Goal: Task Accomplishment & Management: Complete application form

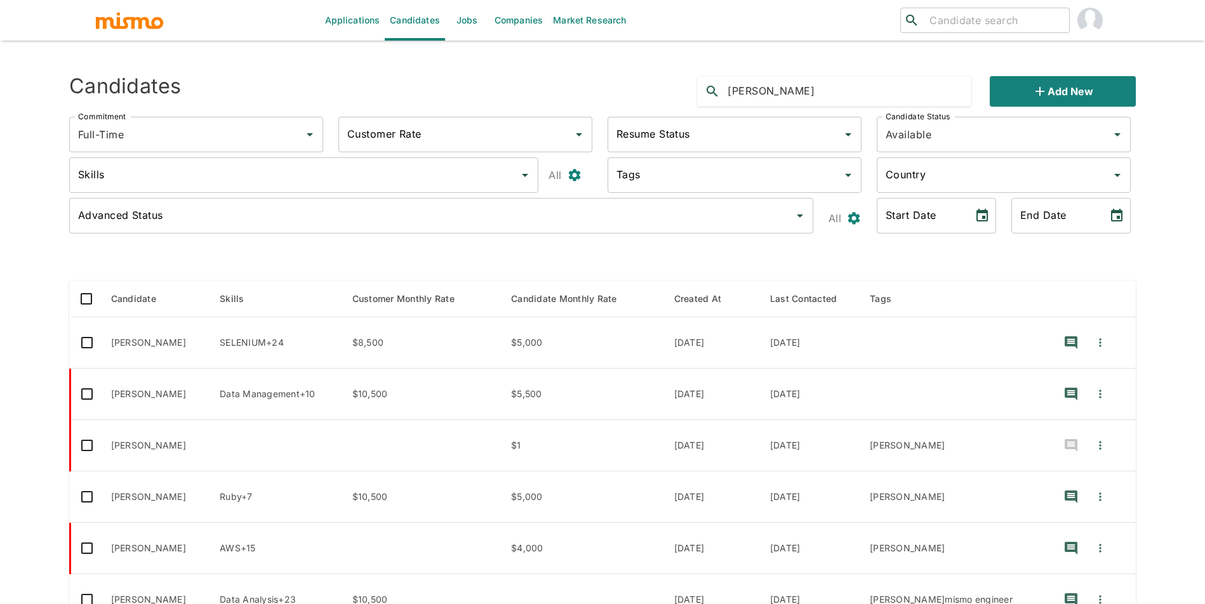
click at [467, 23] on link "Jobs" at bounding box center [467, 20] width 44 height 41
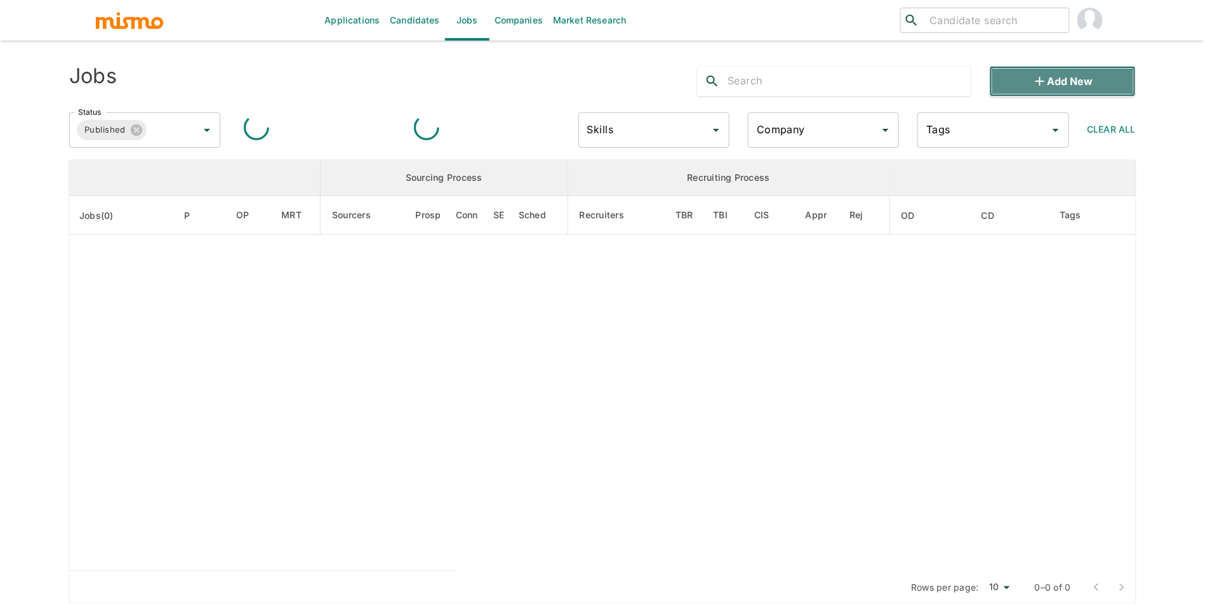
click at [1036, 87] on icon "button" at bounding box center [1039, 81] width 15 height 15
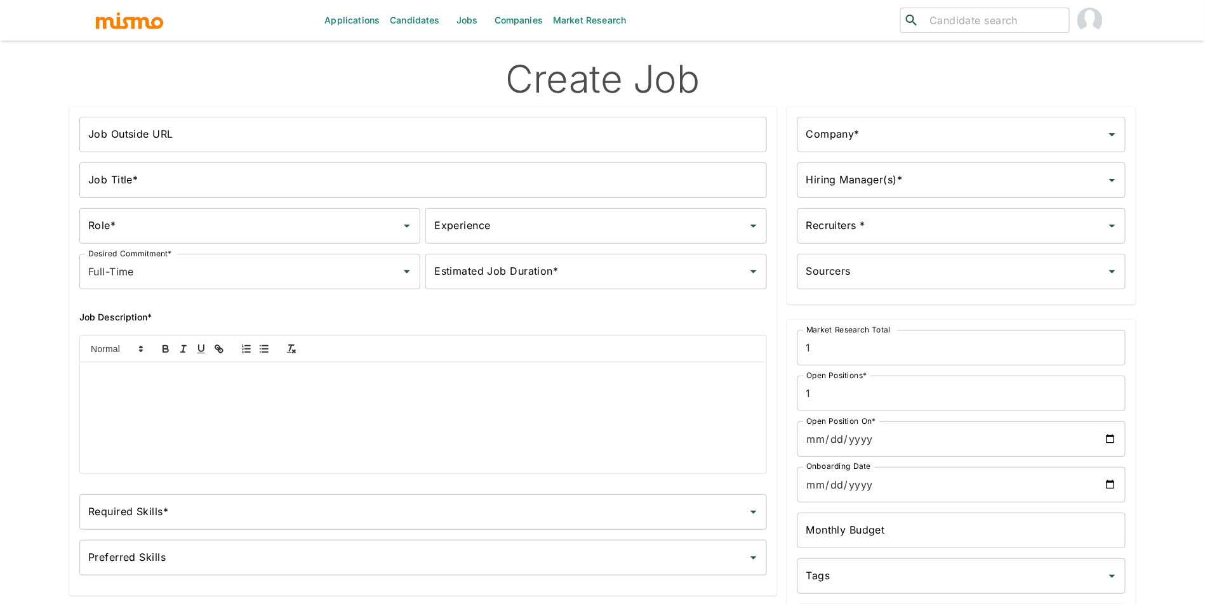
click at [408, 141] on input "Job Outside URL" at bounding box center [422, 135] width 687 height 36
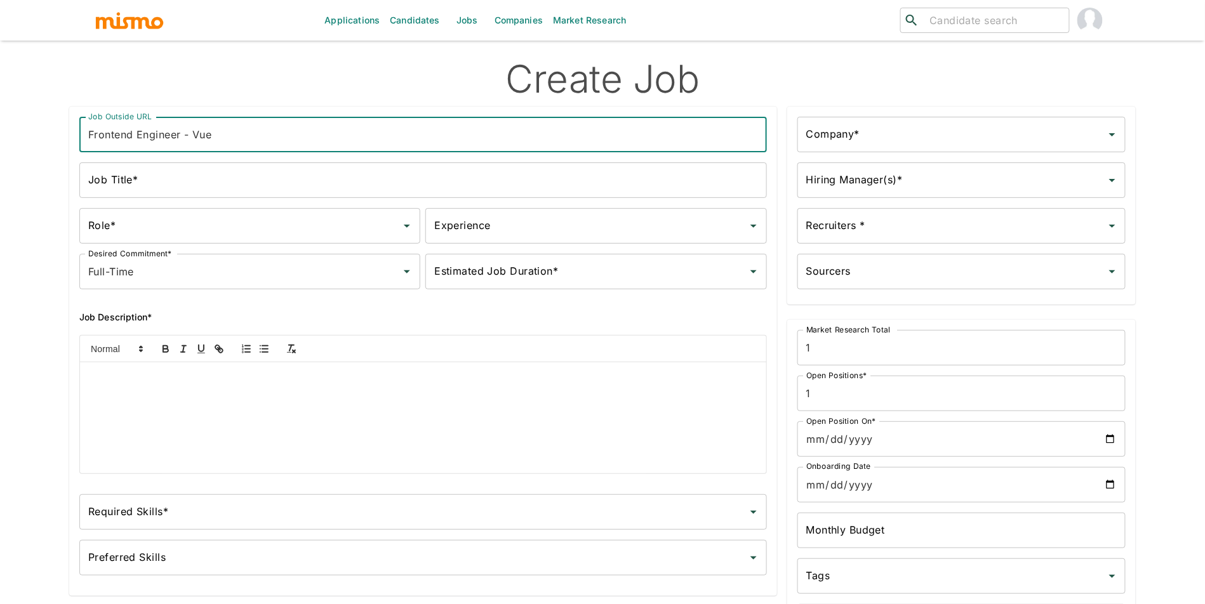
click at [326, 142] on input "Frontend Engineer - Vue" at bounding box center [422, 135] width 687 height 36
type input "Frontend Engineer - Vue"
click at [283, 190] on input "Job Title*" at bounding box center [422, 180] width 687 height 36
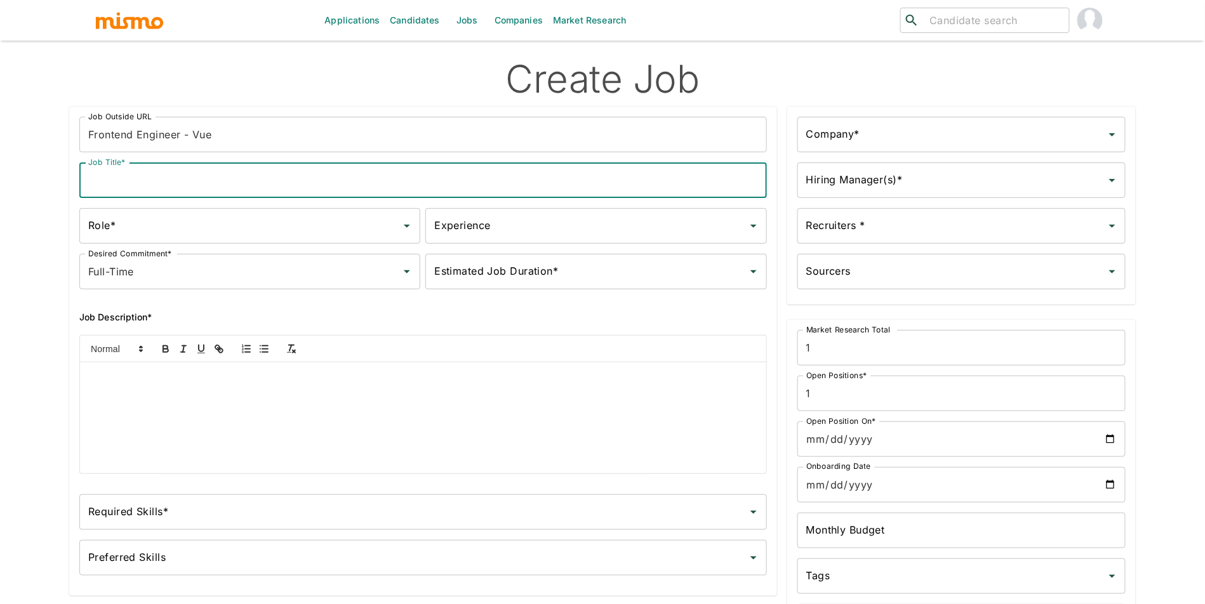
paste input "Frontend Engineer - Vue"
type input "Frontend Engineer - Vue"
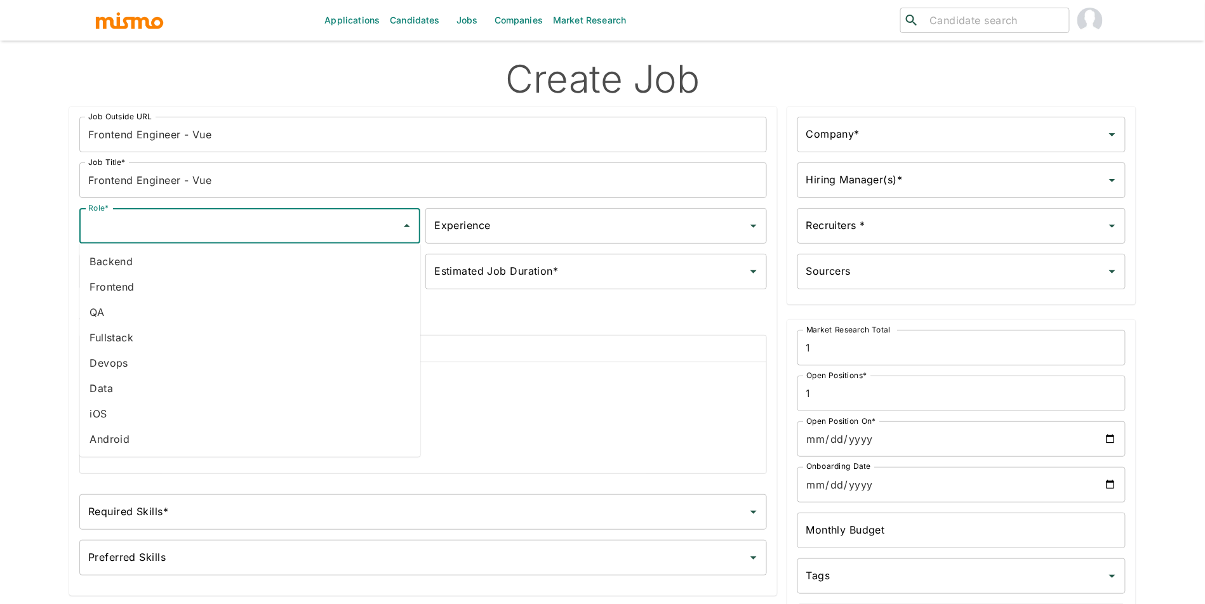
click at [263, 230] on input "Role*" at bounding box center [240, 226] width 310 height 24
click at [242, 284] on li "Frontend" at bounding box center [249, 286] width 341 height 25
type input "Frontend"
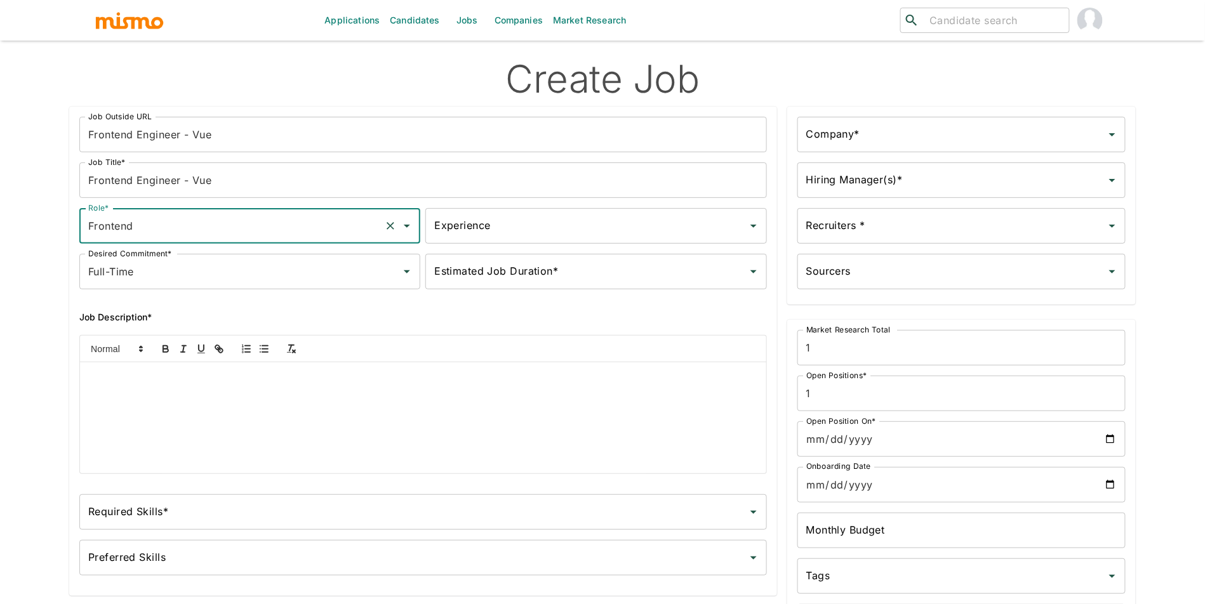
click at [498, 226] on input "Experience" at bounding box center [586, 226] width 310 height 24
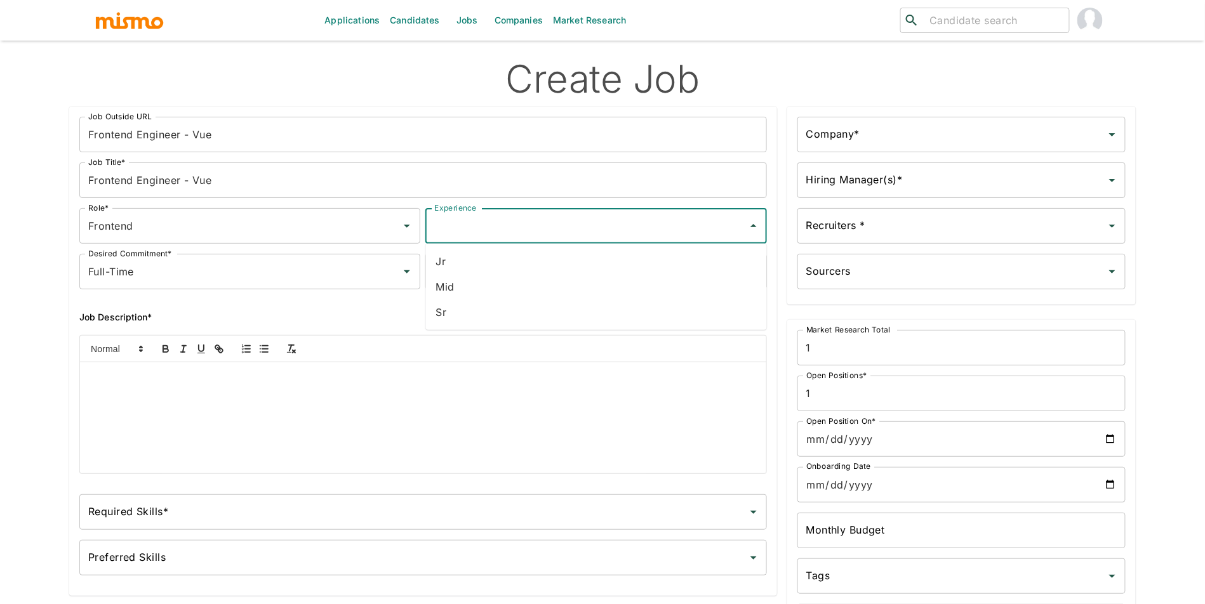
click at [496, 268] on li "Jr" at bounding box center [596, 261] width 341 height 25
click at [473, 233] on input "Jr" at bounding box center [578, 226] width 294 height 24
click at [465, 263] on li "Mid" at bounding box center [596, 261] width 341 height 25
type input "Mid"
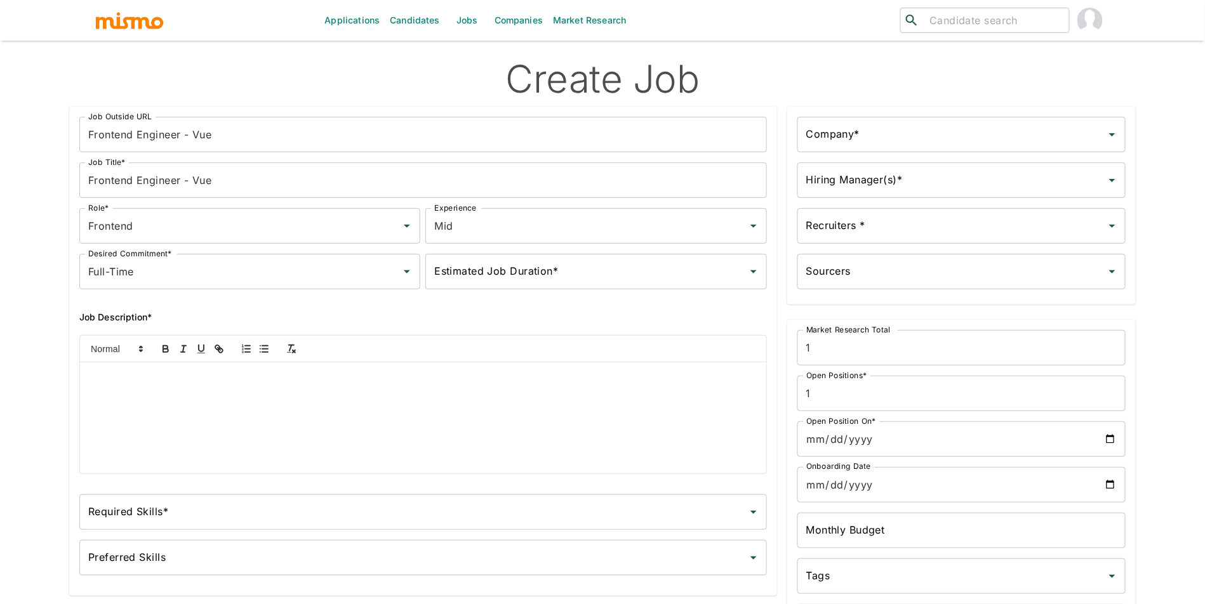
click at [299, 417] on div at bounding box center [423, 417] width 686 height 111
click at [268, 489] on div "Required Skills* Required Skills*" at bounding box center [418, 507] width 698 height 46
click at [262, 512] on input "Required Skills*" at bounding box center [413, 512] width 657 height 24
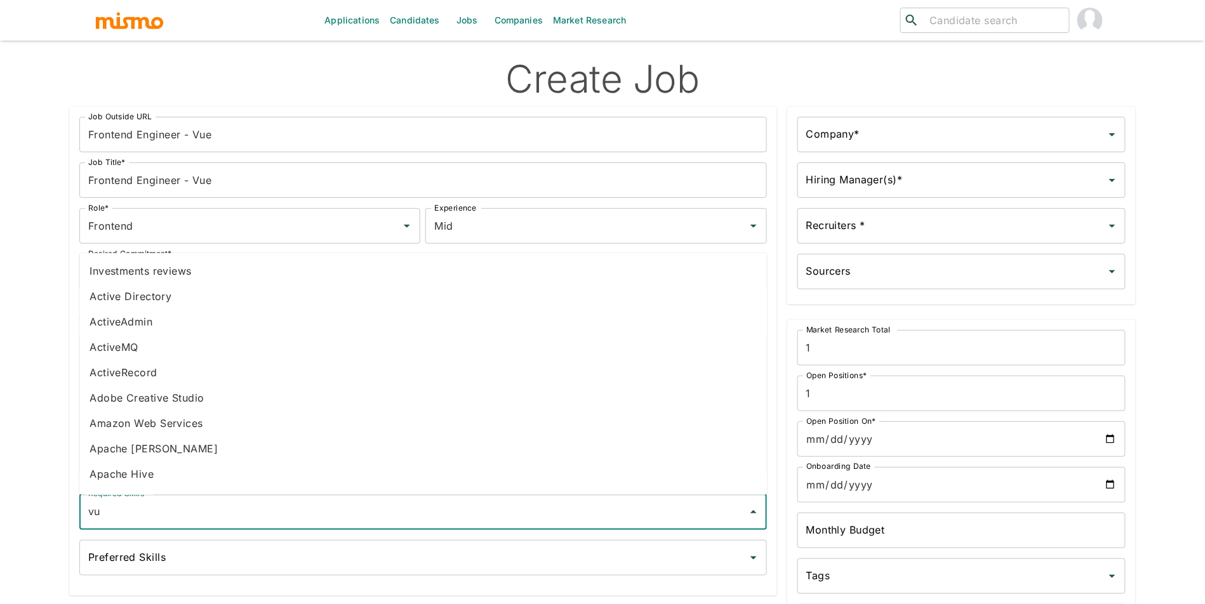
type input "vue"
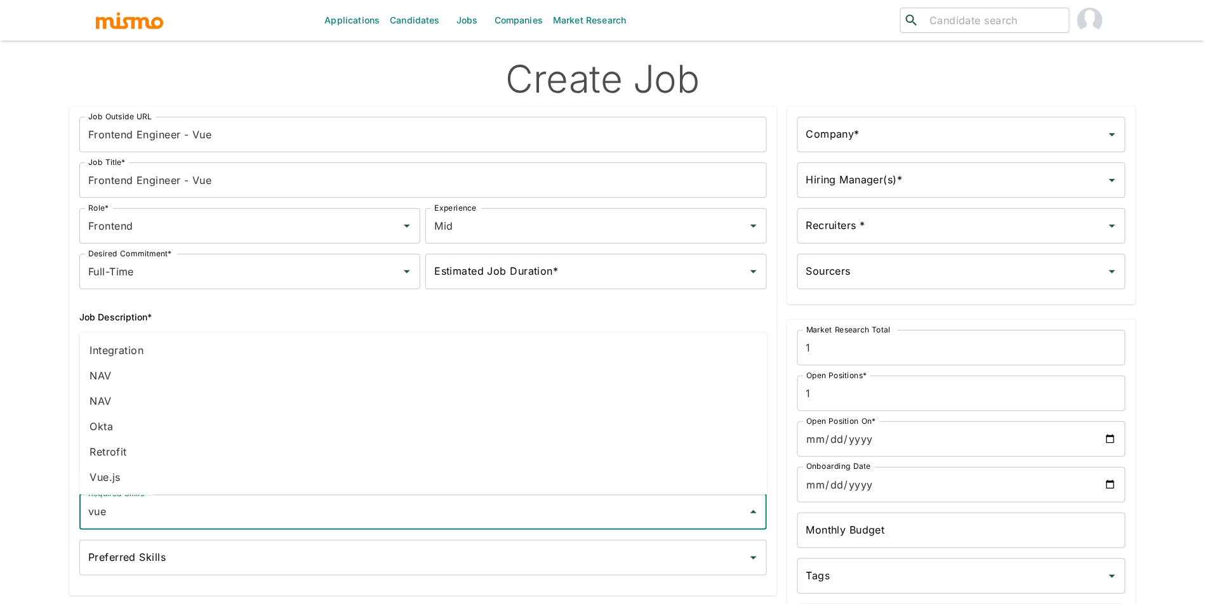
click at [128, 481] on li "Vue.js" at bounding box center [422, 477] width 687 height 25
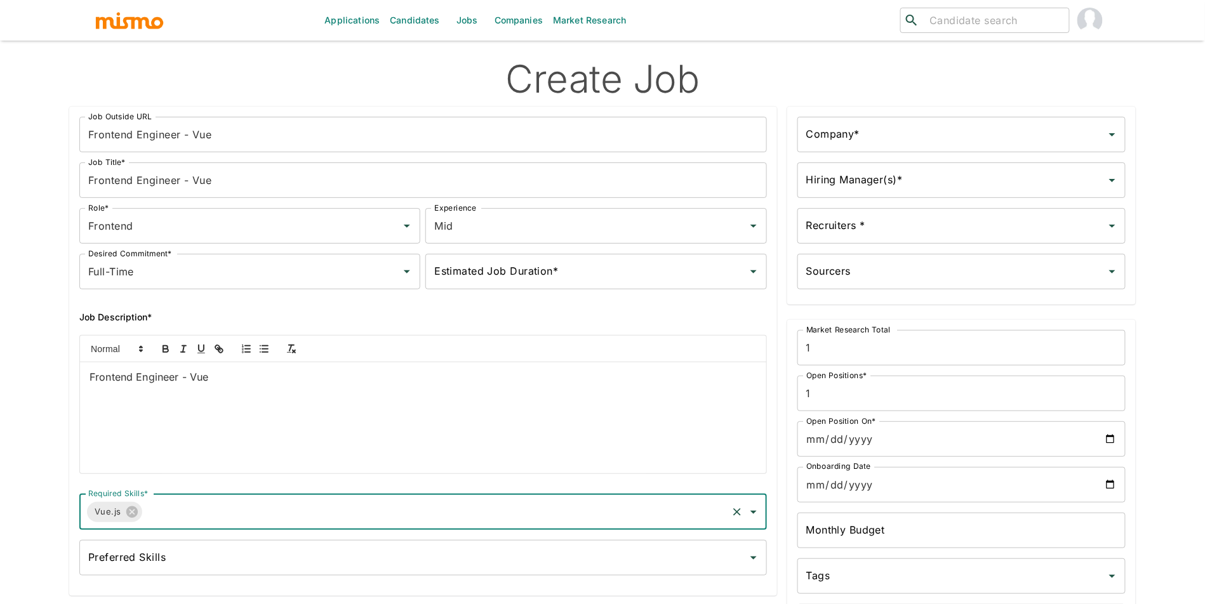
click at [904, 122] on input "Company*" at bounding box center [952, 134] width 298 height 24
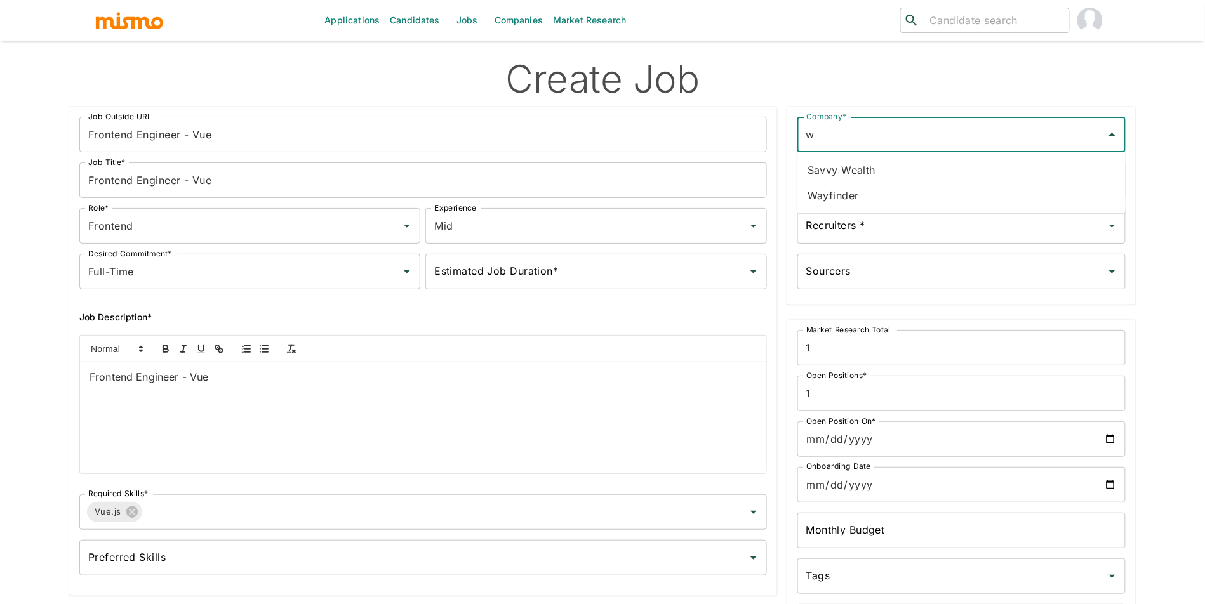
click at [903, 194] on li "Wayfinder" at bounding box center [961, 195] width 328 height 25
type input "Wayfinder"
click at [885, 183] on input "Hiring Manager(s)*" at bounding box center [952, 180] width 298 height 24
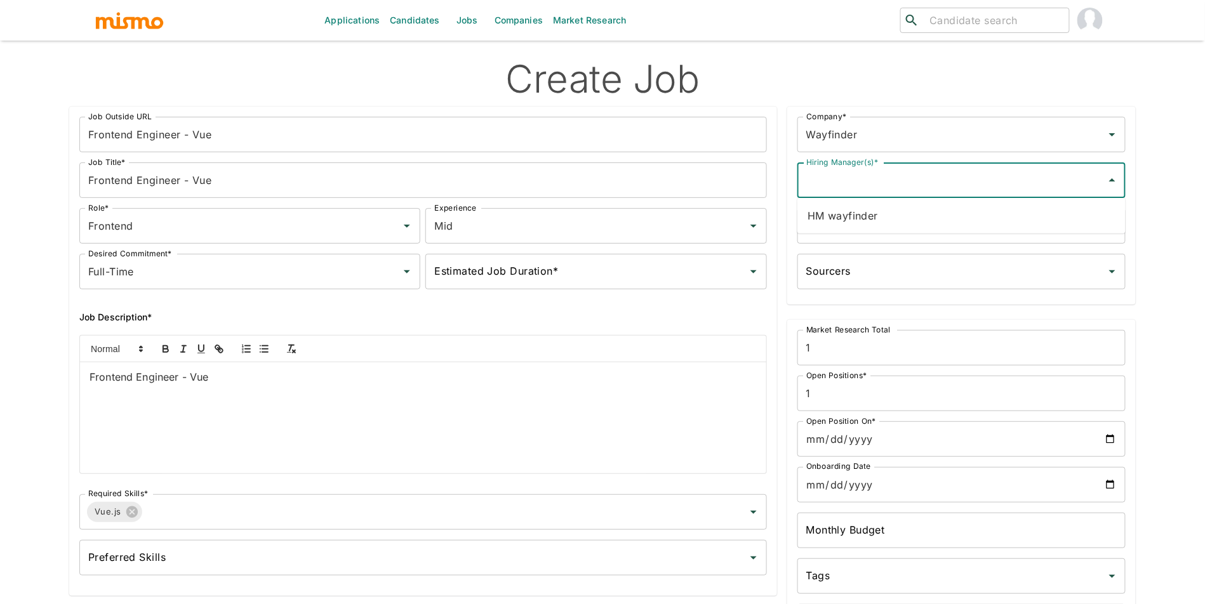
click at [883, 220] on li "HM wayfinder" at bounding box center [961, 215] width 328 height 25
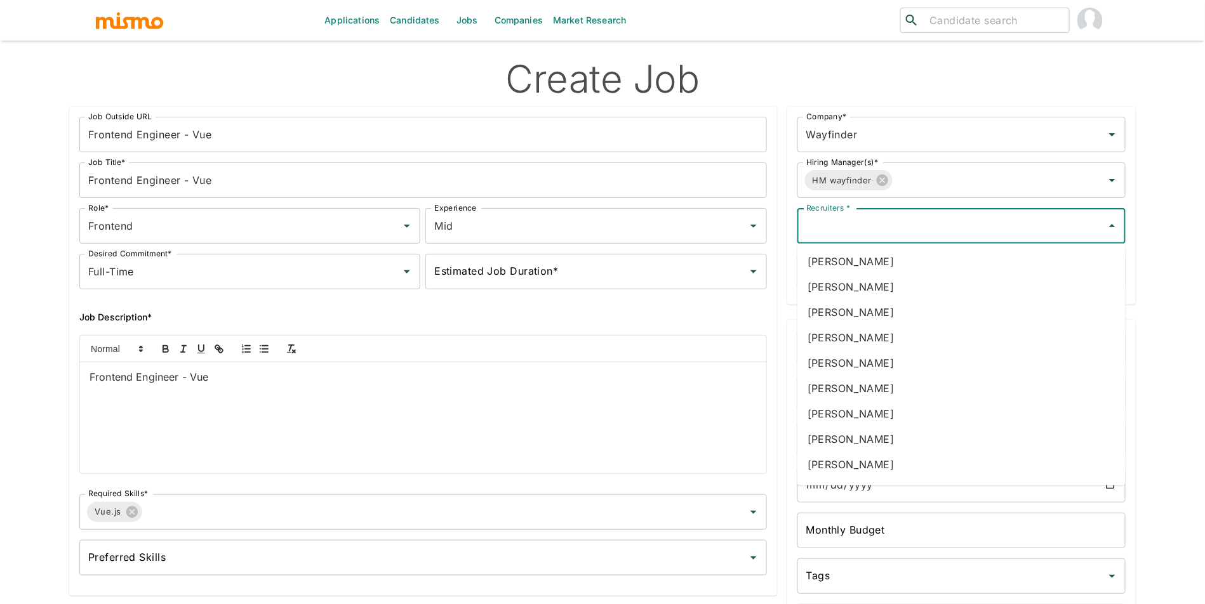
click at [882, 226] on input "Recruiters *" at bounding box center [952, 226] width 298 height 24
type input "luj"
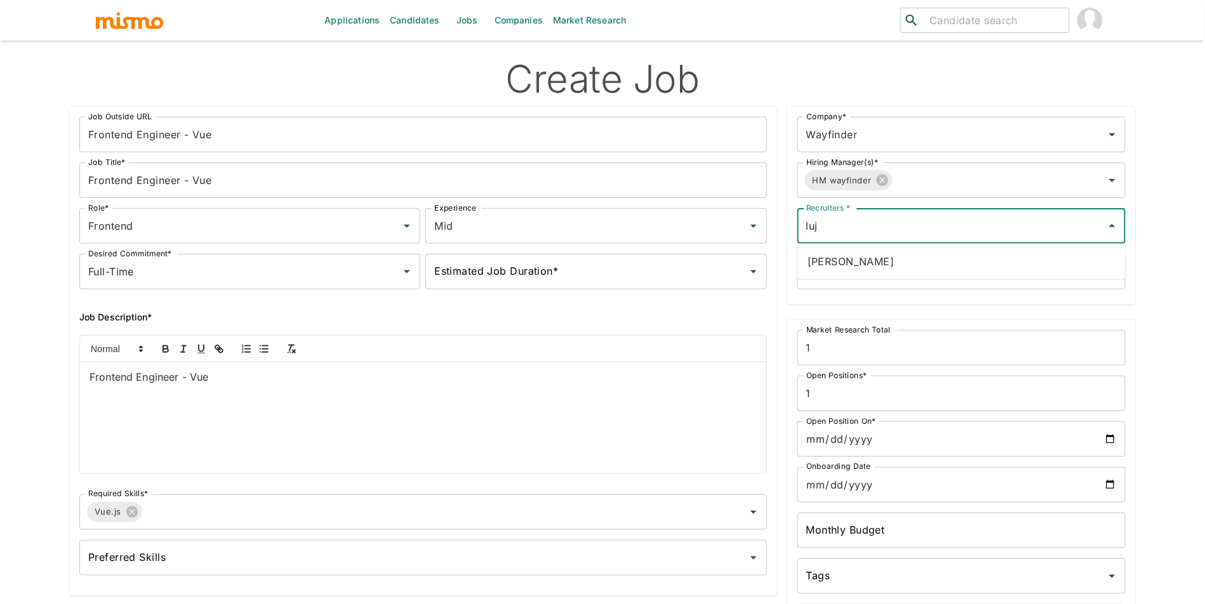
click at [988, 251] on li "[PERSON_NAME]" at bounding box center [961, 261] width 328 height 25
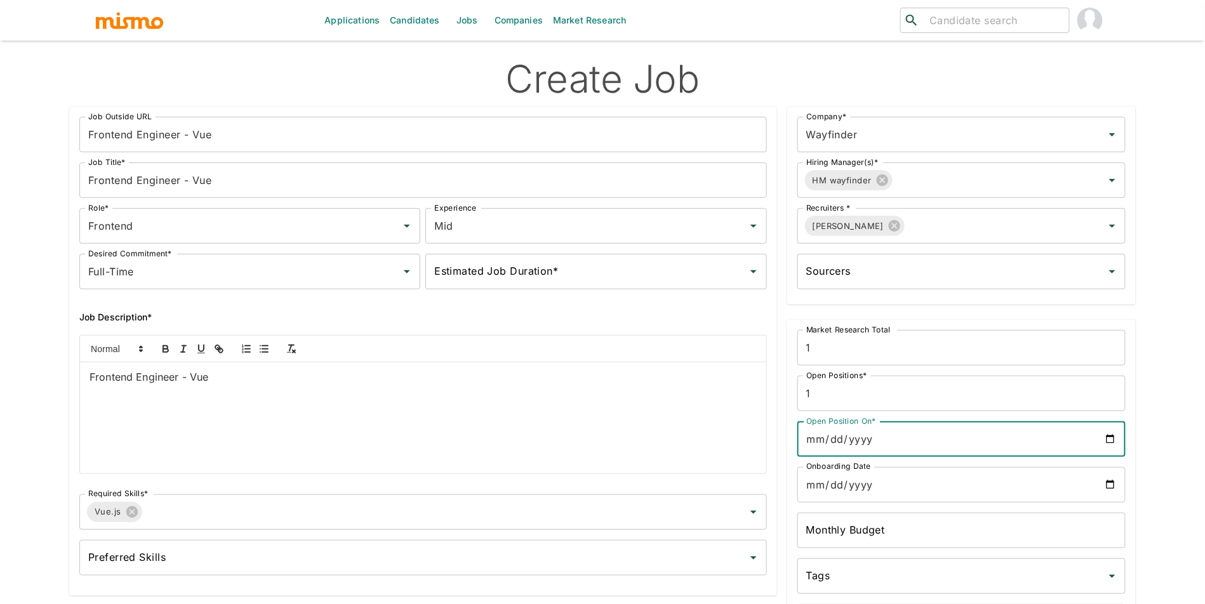
click at [1107, 447] on input "Open Position On*" at bounding box center [961, 439] width 328 height 36
click at [1118, 440] on input "Open Position On*" at bounding box center [961, 439] width 328 height 36
click at [1112, 440] on input "Open Position On*" at bounding box center [961, 439] width 328 height 36
type input "[DATE]"
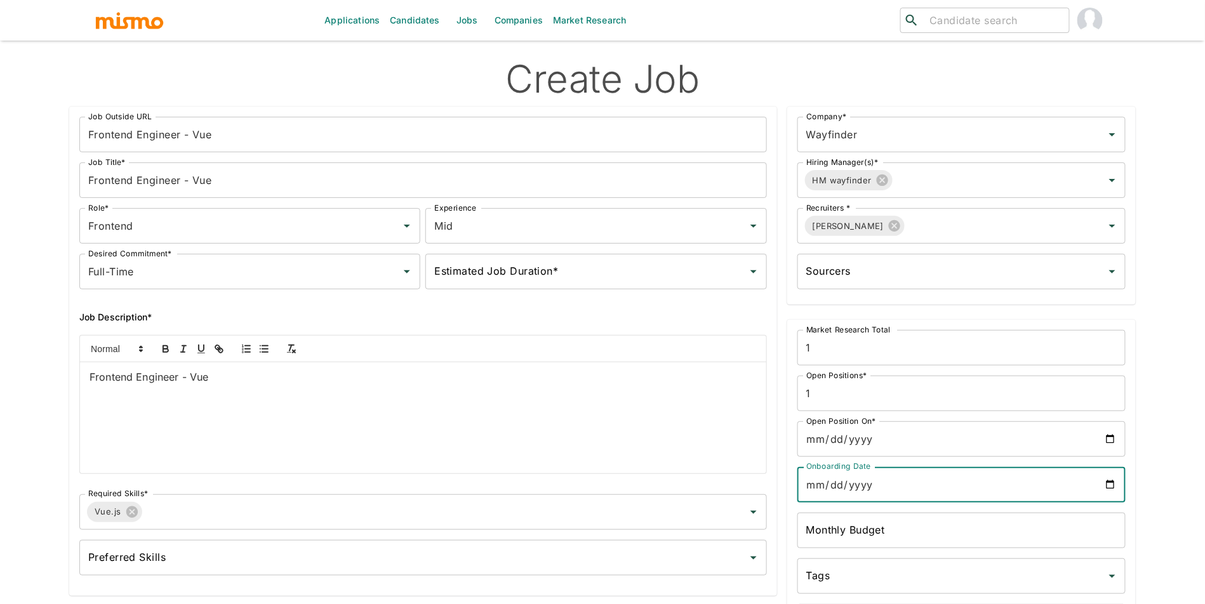
click at [1109, 482] on input "Onboarding Date" at bounding box center [961, 485] width 328 height 36
type input "[DATE]"
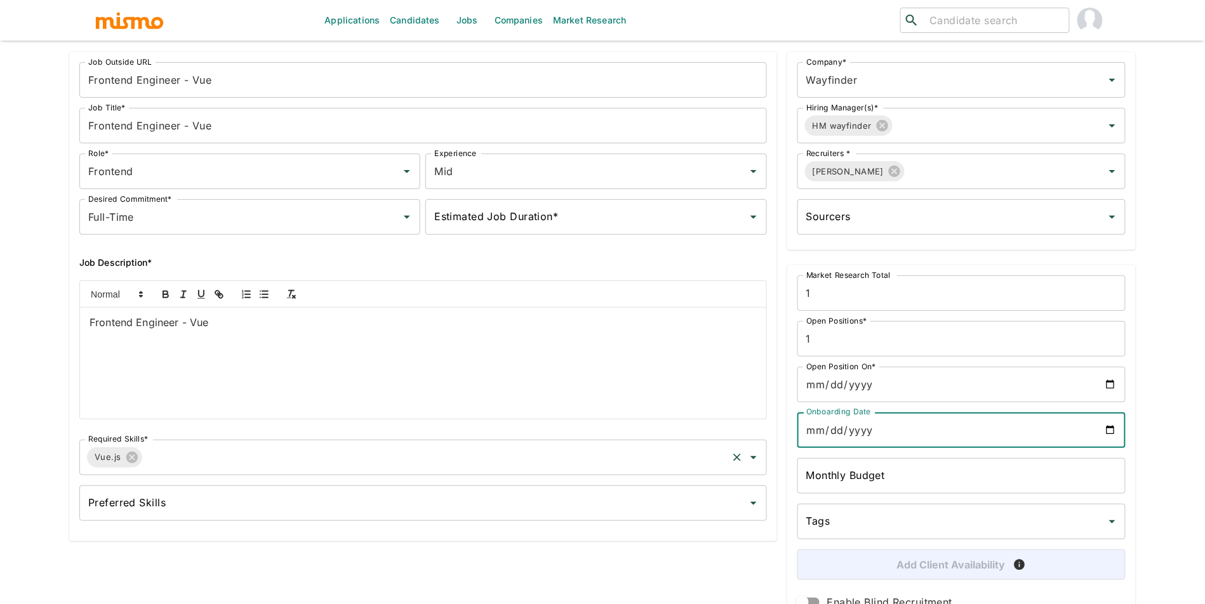
scroll to position [121, 0]
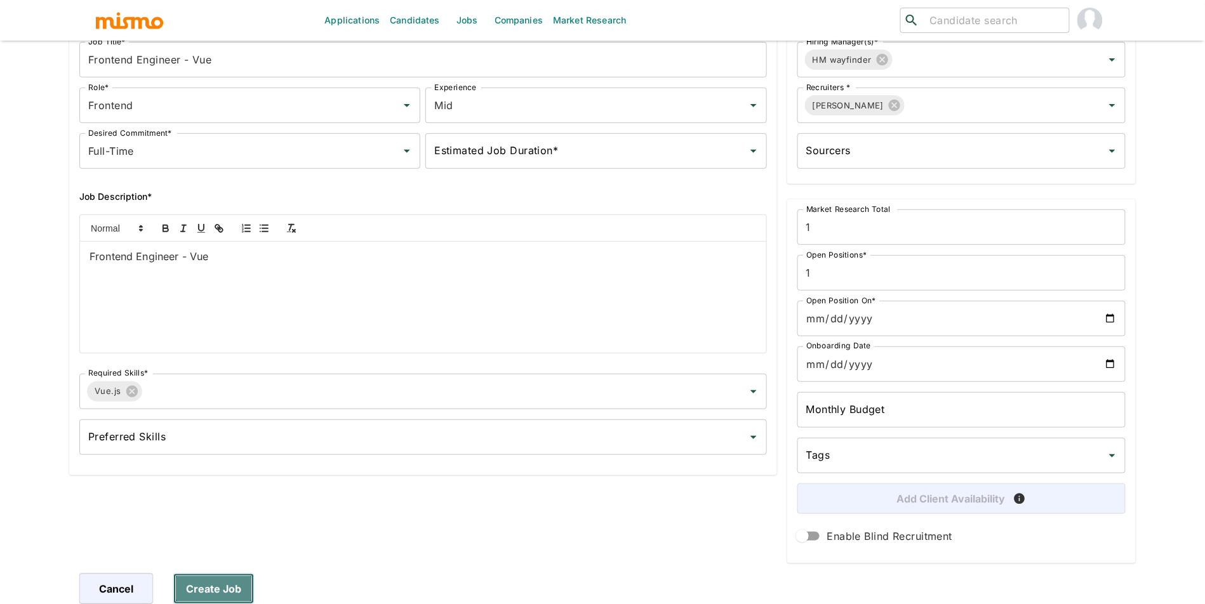
click at [211, 583] on button "Create Job" at bounding box center [213, 589] width 81 height 30
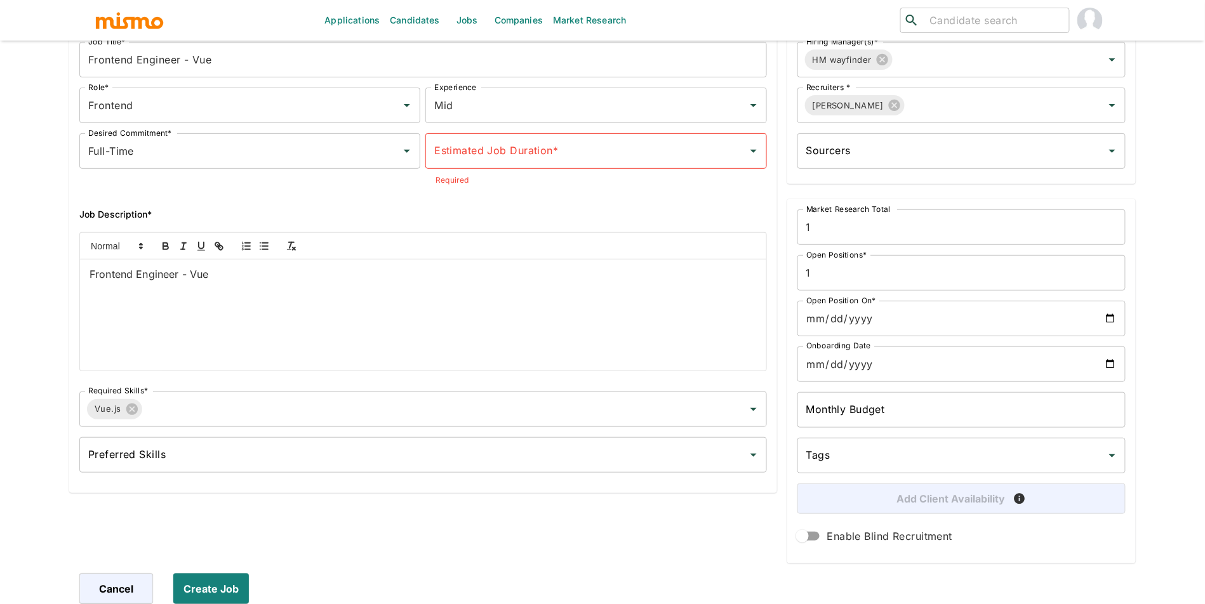
click at [496, 156] on input "Estimated Job Duration*" at bounding box center [586, 151] width 310 height 24
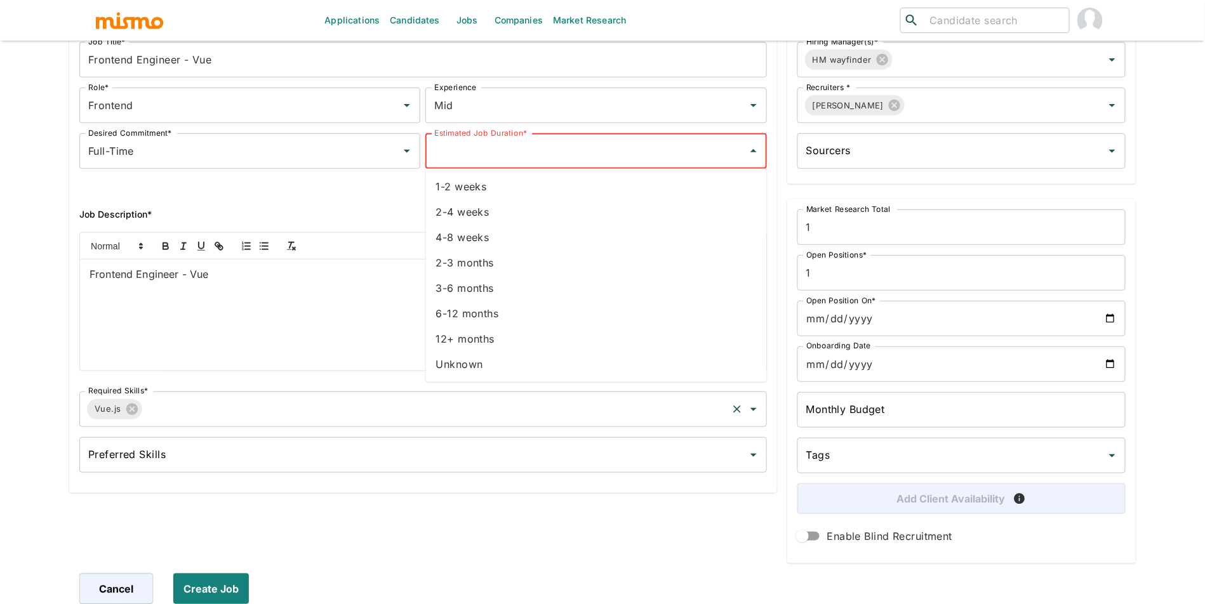
click at [480, 362] on li "Unknown" at bounding box center [596, 364] width 341 height 25
type input "Unknown"
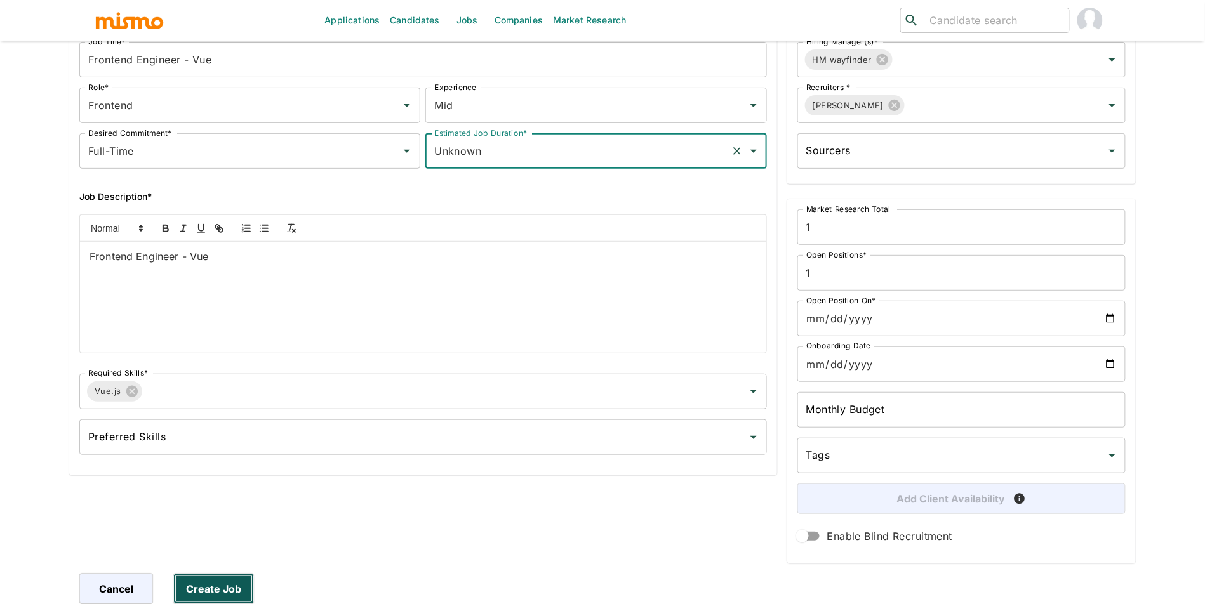
click at [224, 578] on button "Create Job" at bounding box center [213, 589] width 81 height 30
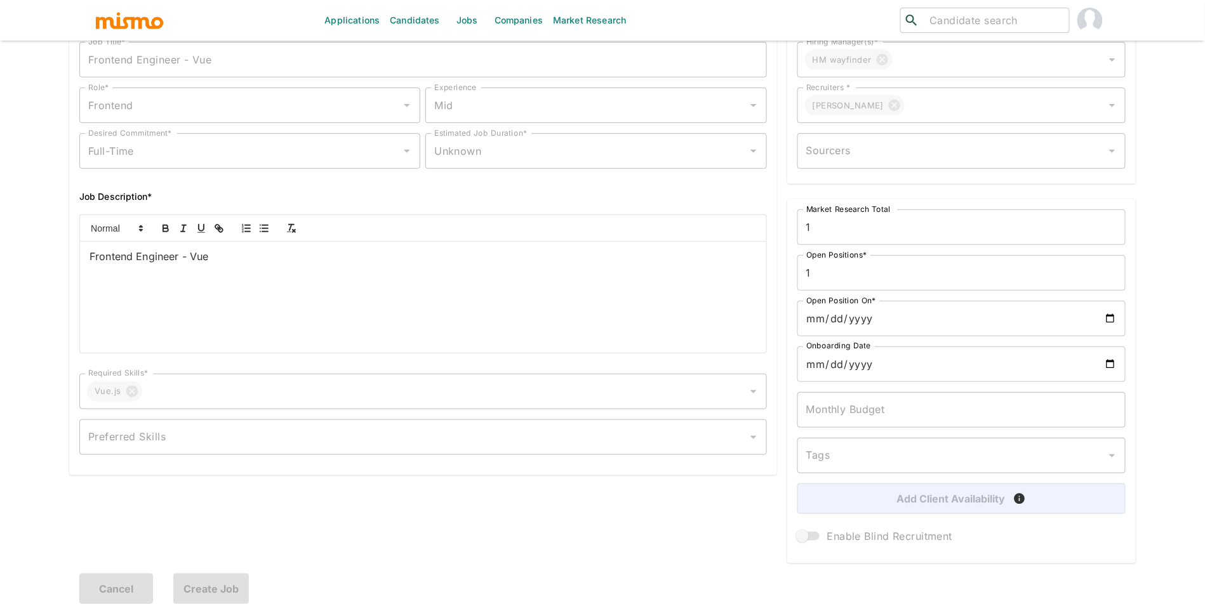
scroll to position [0, 0]
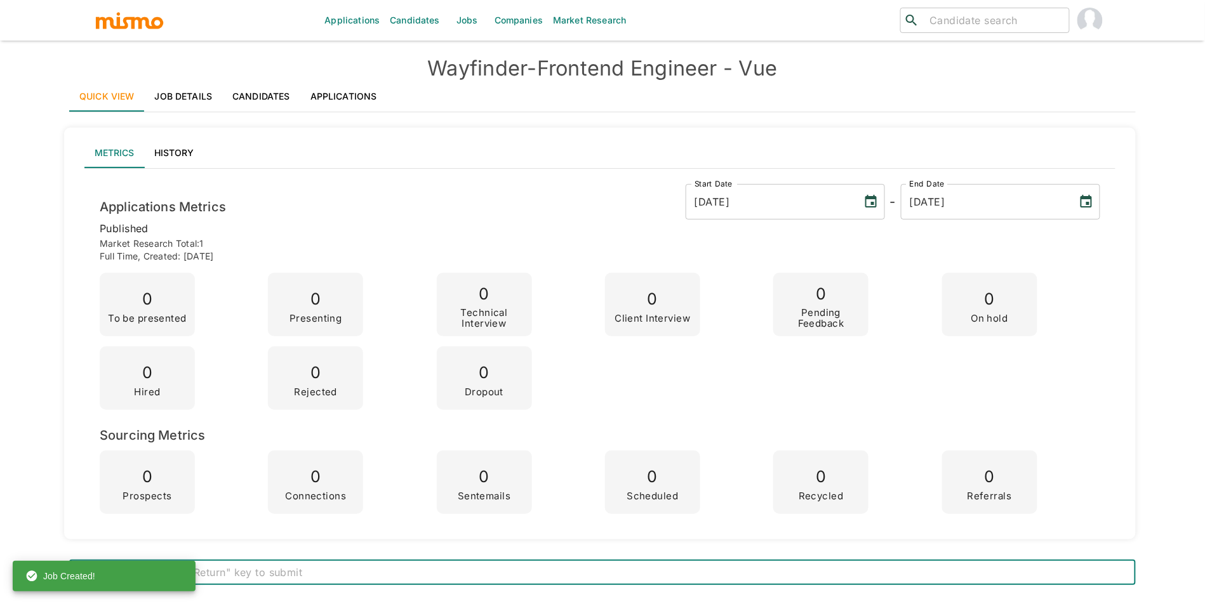
click at [345, 95] on link "Applications" at bounding box center [343, 96] width 87 height 30
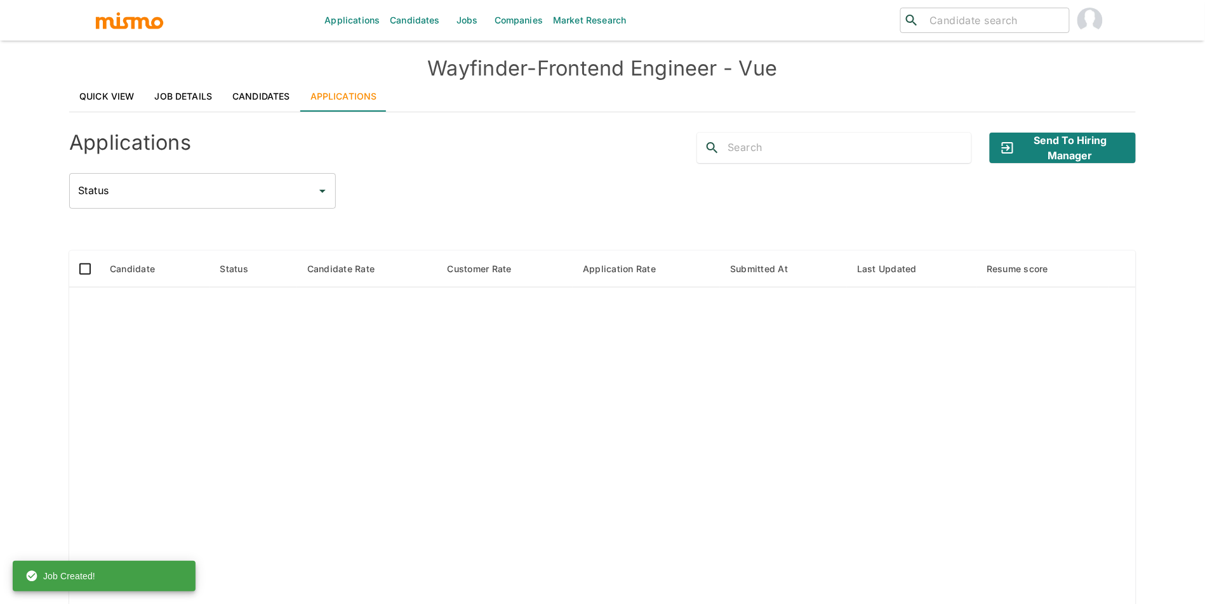
click at [286, 92] on link "Candidates" at bounding box center [261, 96] width 78 height 30
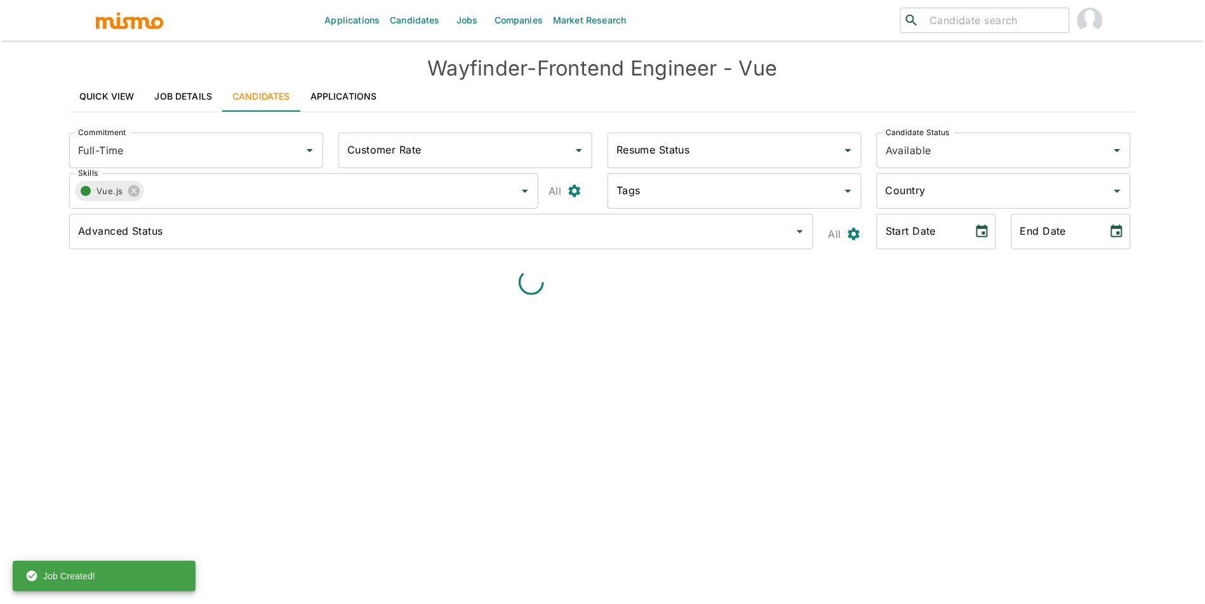
type input "Full-Time"
type input "Available"
